Goal: Go to known website: Access a specific website the user already knows

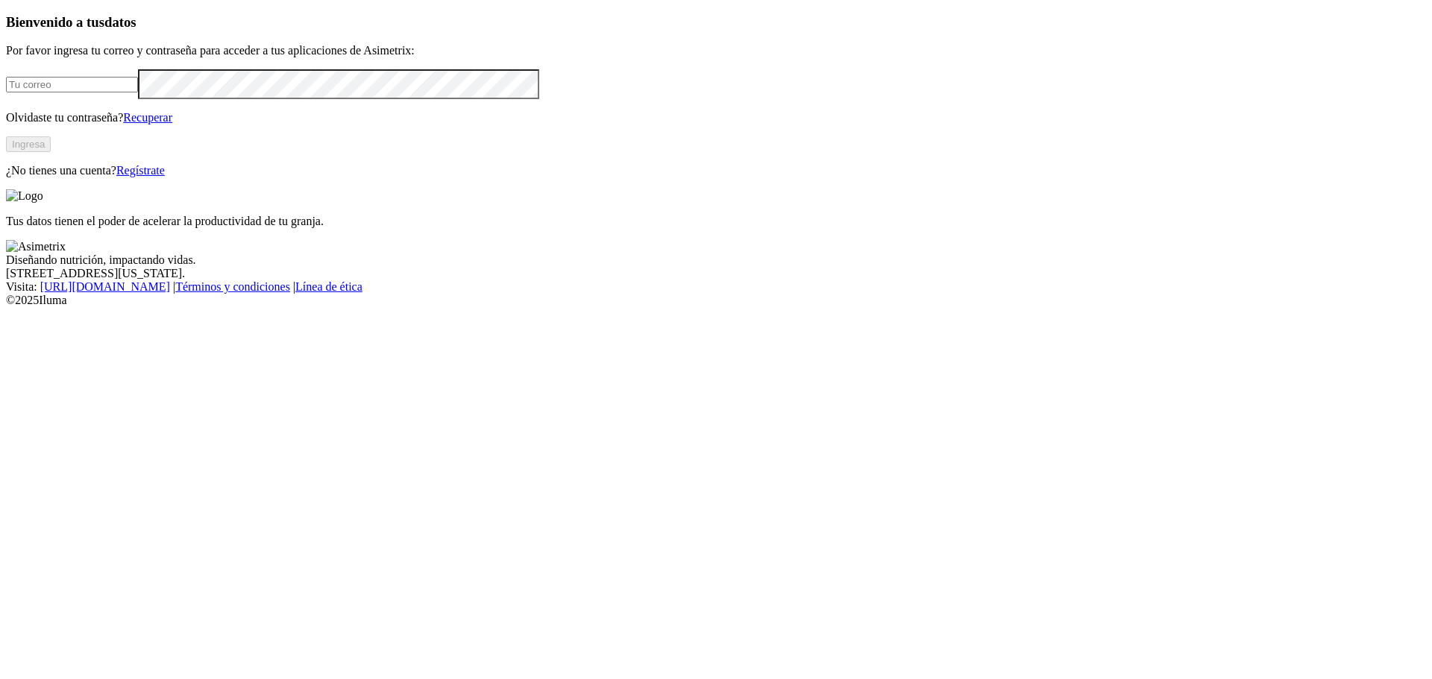
type input "[EMAIL_ADDRESS][DOMAIN_NAME]"
drag, startPoint x: 283, startPoint y: 384, endPoint x: 263, endPoint y: 374, distance: 22.3
click at [51, 152] on button "Ingresa" at bounding box center [28, 144] width 45 height 16
type input "[EMAIL_ADDRESS][DOMAIN_NAME]"
click at [51, 152] on button "Ingresa" at bounding box center [28, 144] width 45 height 16
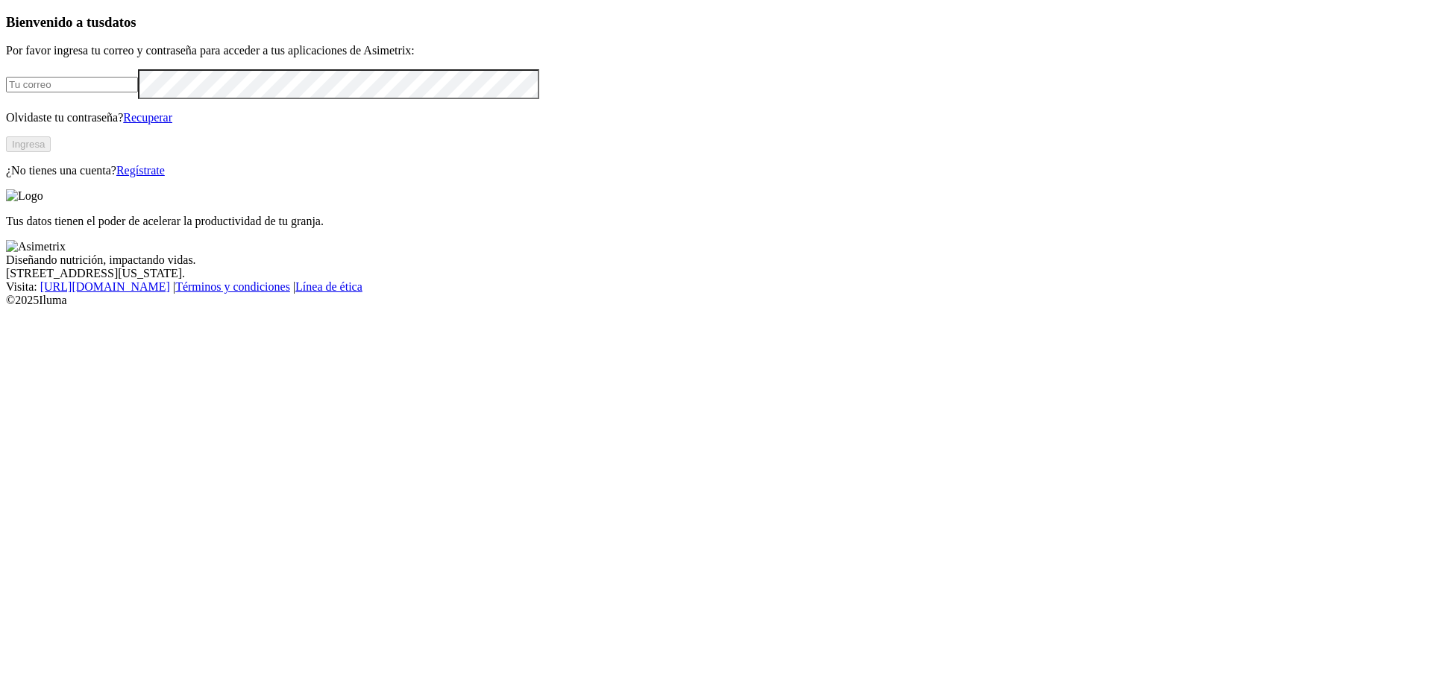
type input "[EMAIL_ADDRESS][DOMAIN_NAME]"
click at [51, 152] on button "Ingresa" at bounding box center [28, 144] width 45 height 16
